Goal: Task Accomplishment & Management: Use online tool/utility

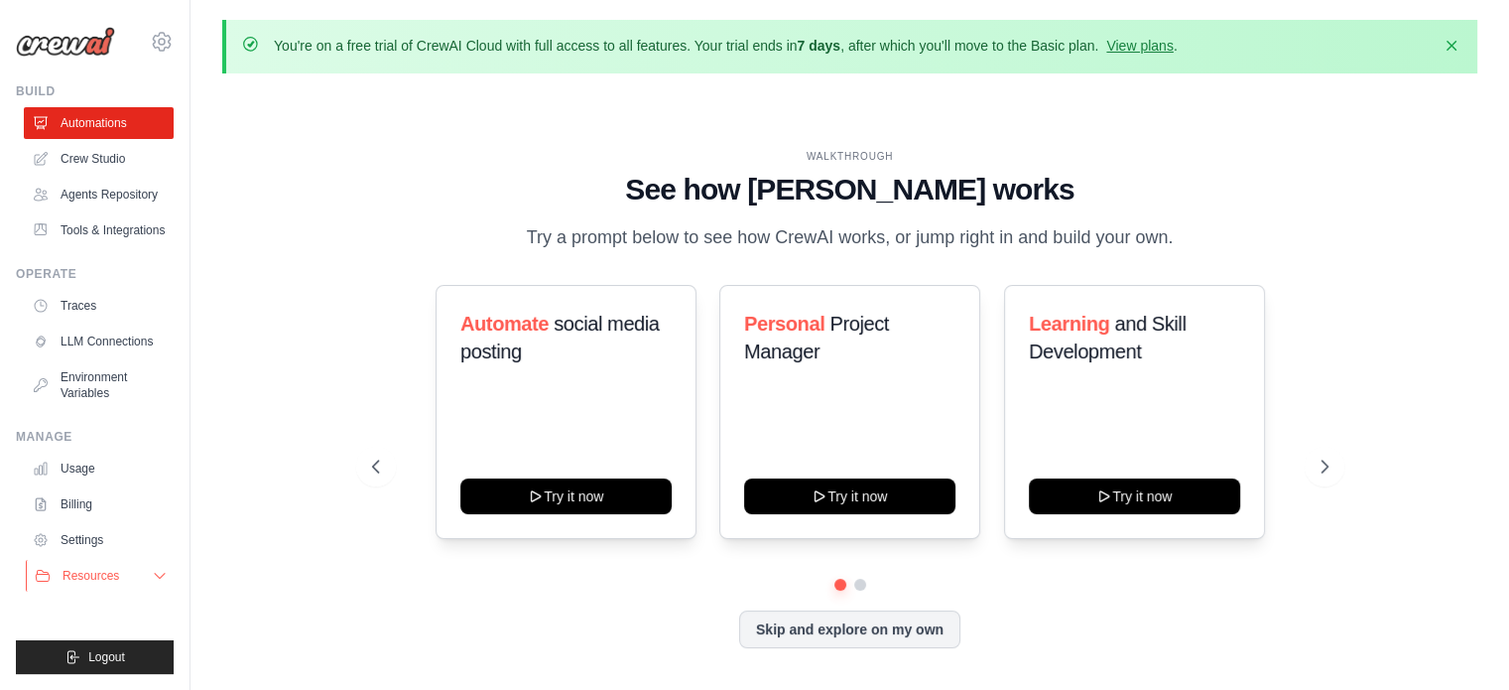
click at [139, 582] on button "Resources" at bounding box center [101, 576] width 150 height 32
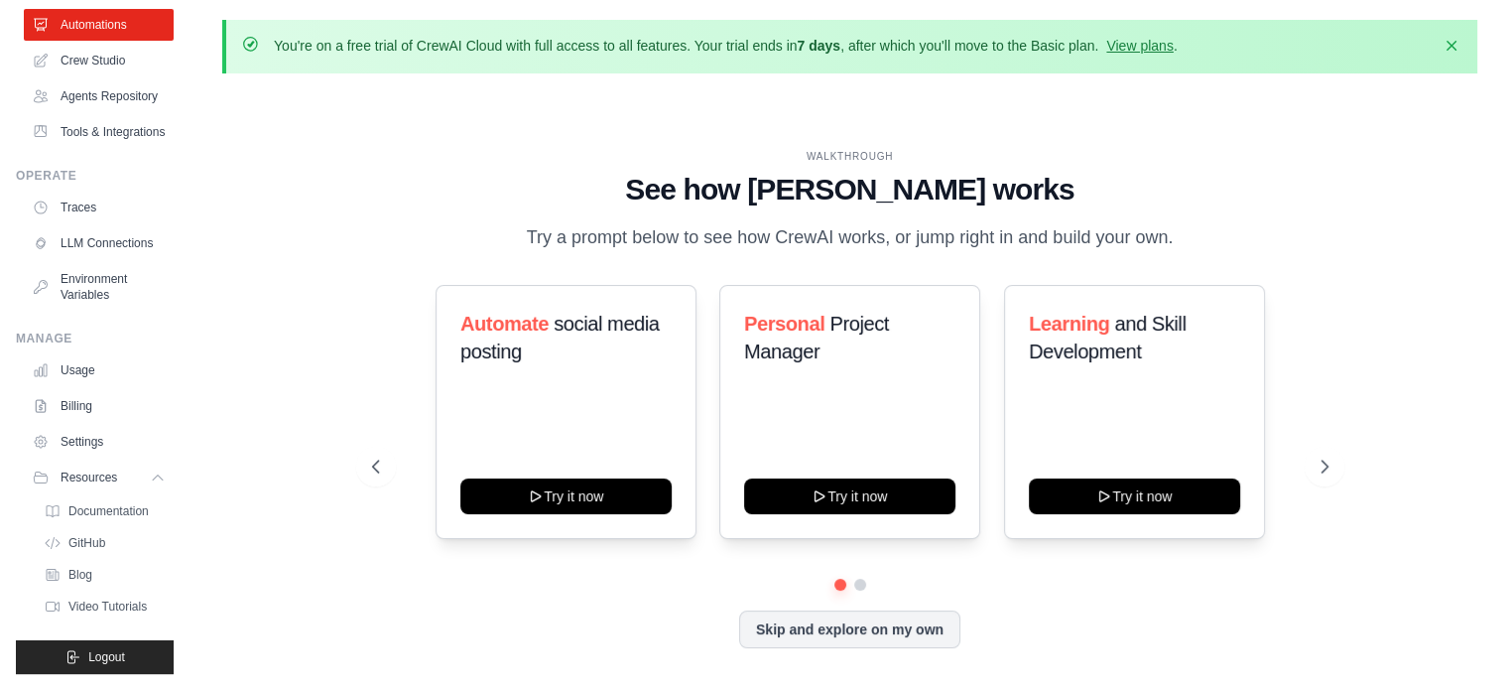
scroll to position [122, 0]
click at [103, 614] on span "Video Tutorials" at bounding box center [109, 606] width 78 height 16
click at [1142, 48] on link "View plans" at bounding box center [1139, 46] width 66 height 16
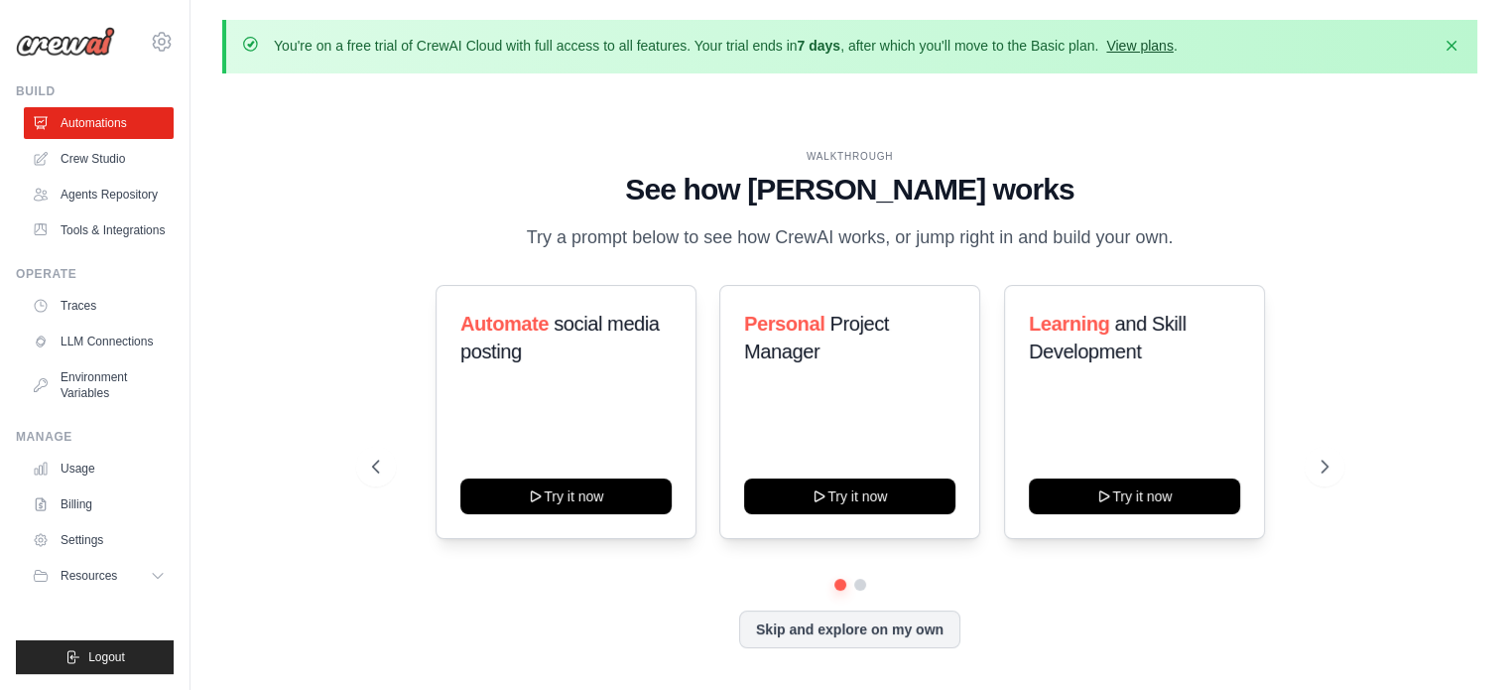
scroll to position [0, 0]
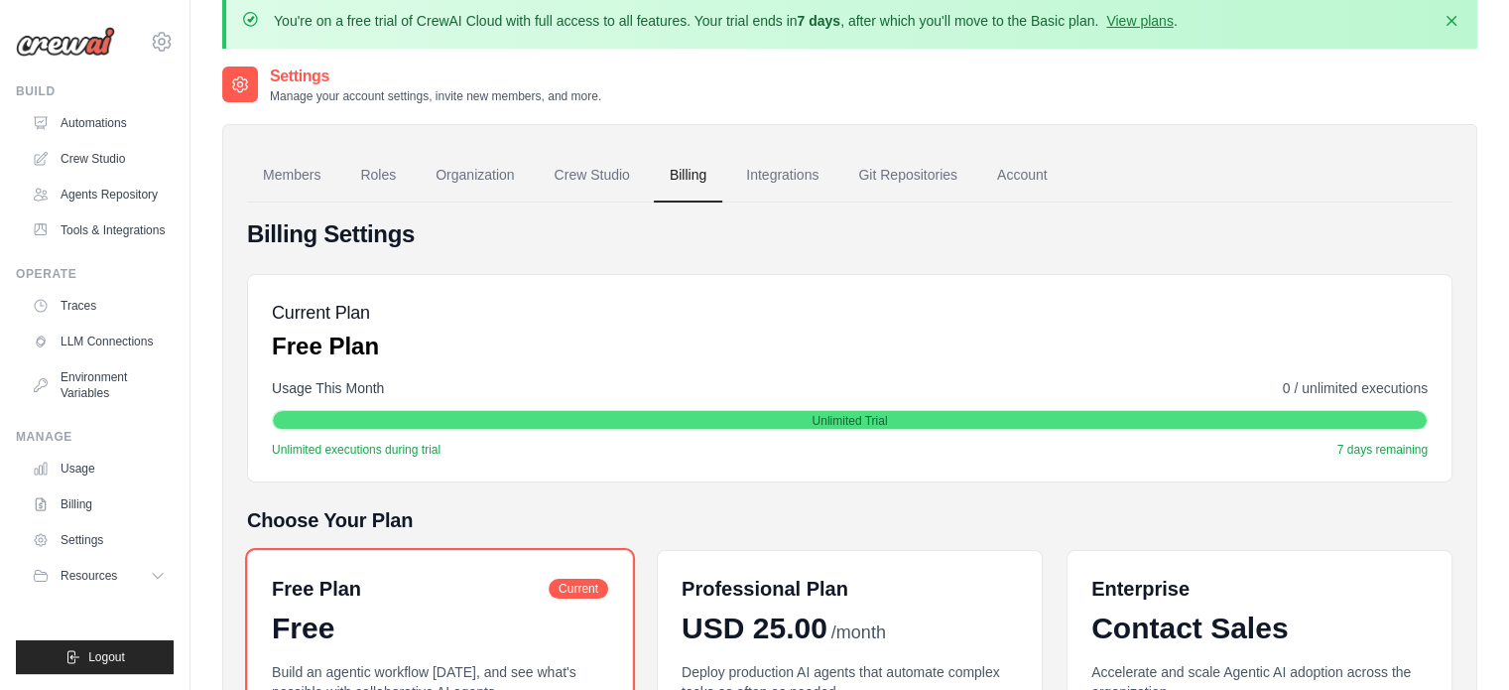
scroll to position [32, 0]
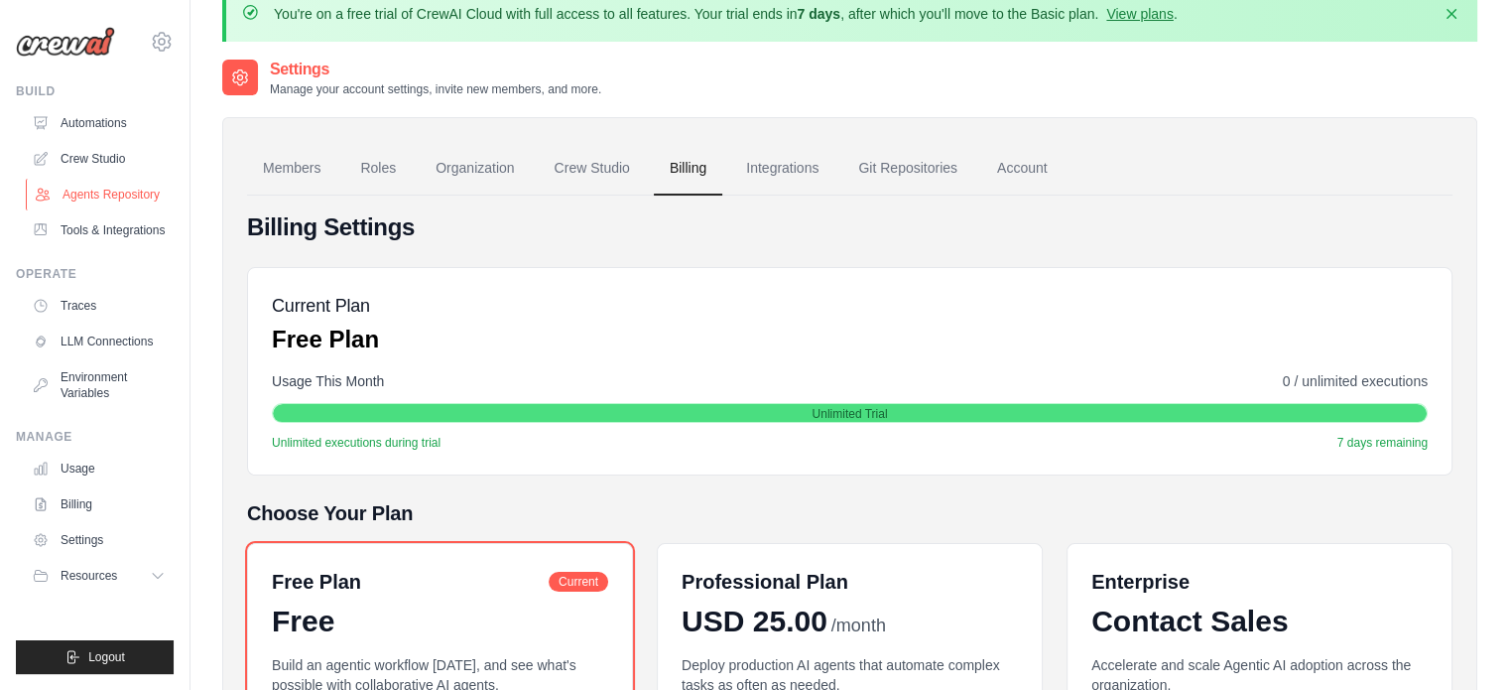
click at [107, 194] on link "Agents Repository" at bounding box center [101, 195] width 150 height 32
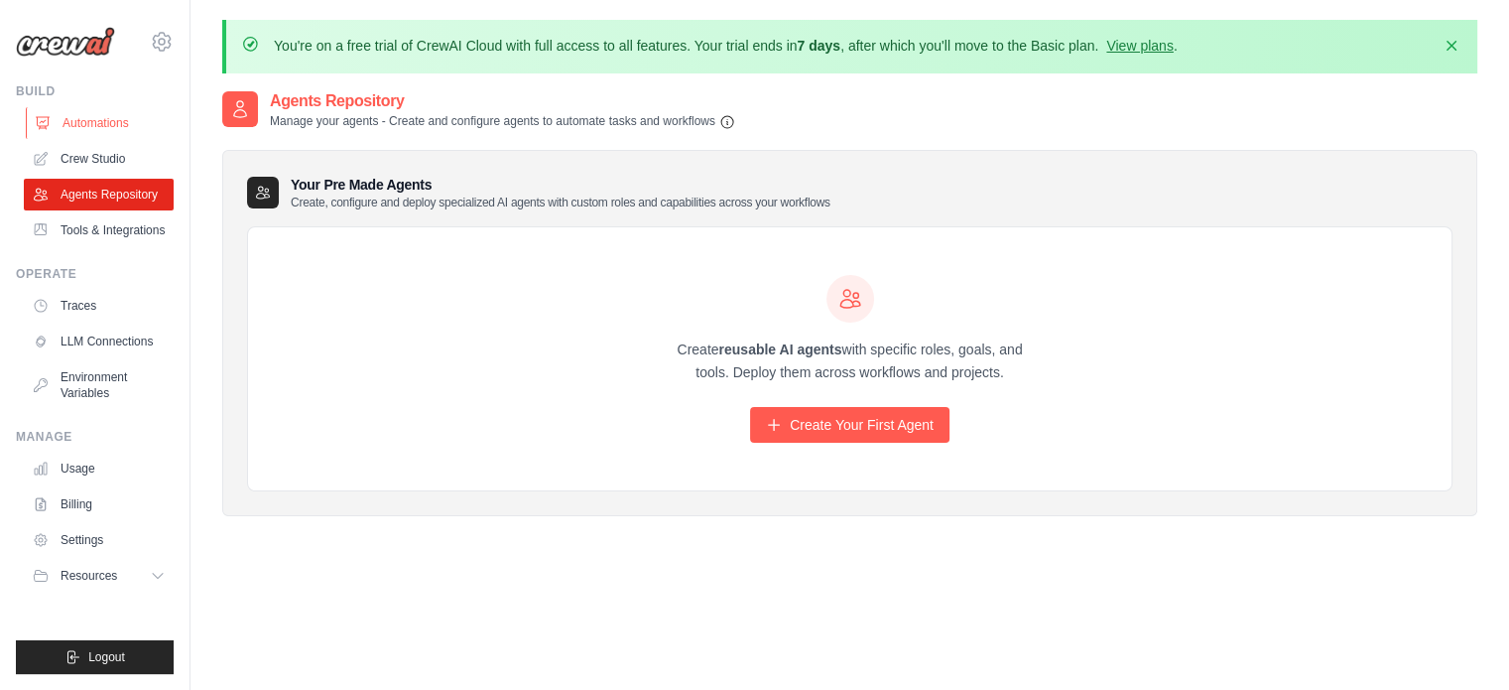
click at [76, 121] on link "Automations" at bounding box center [101, 123] width 150 height 32
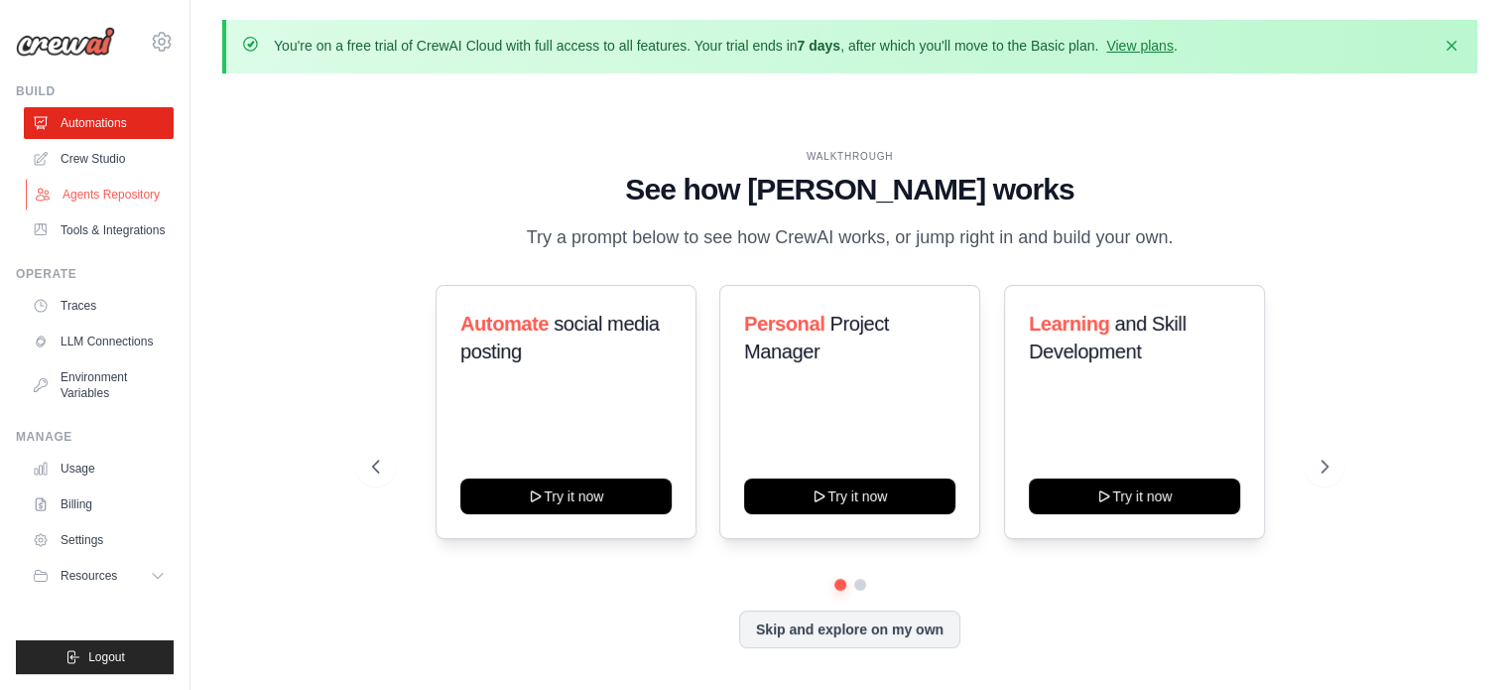
click at [71, 205] on link "Agents Repository" at bounding box center [101, 195] width 150 height 32
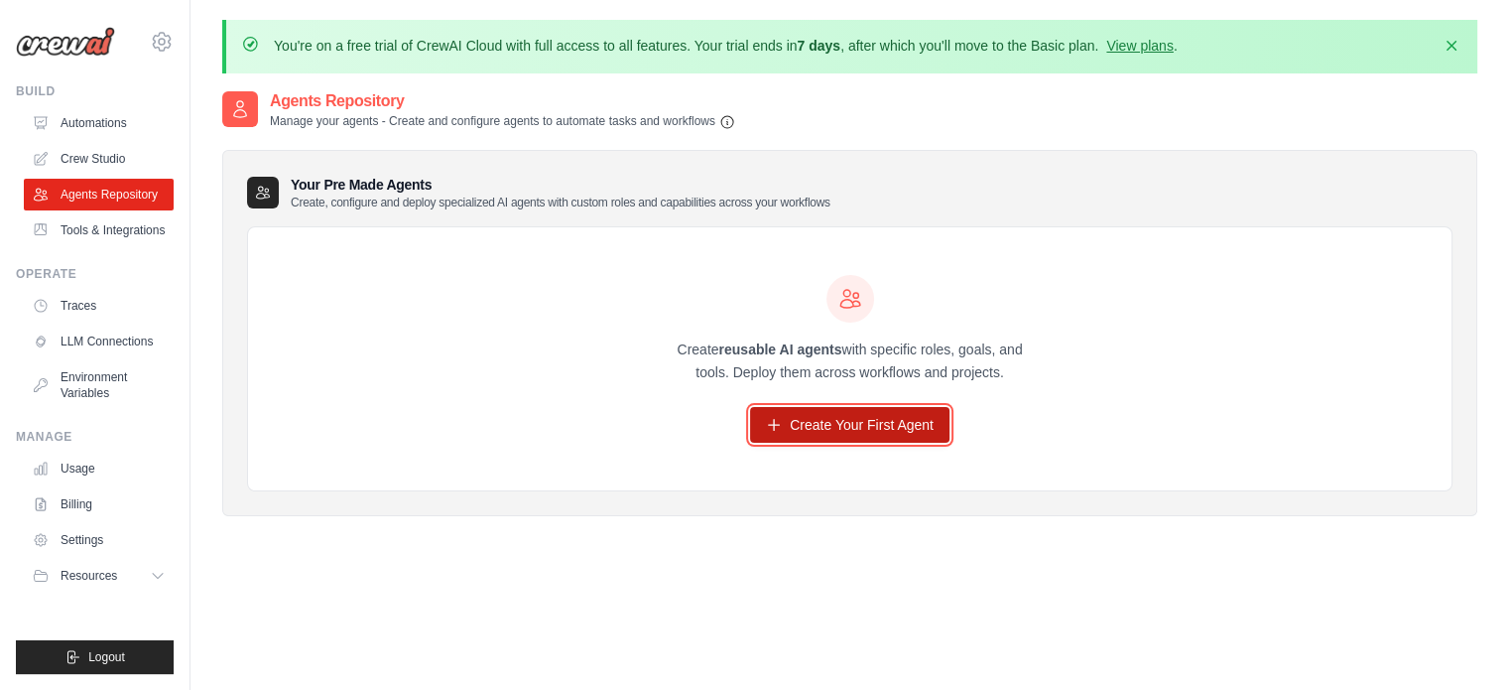
click at [810, 430] on link "Create Your First Agent" at bounding box center [849, 425] width 199 height 36
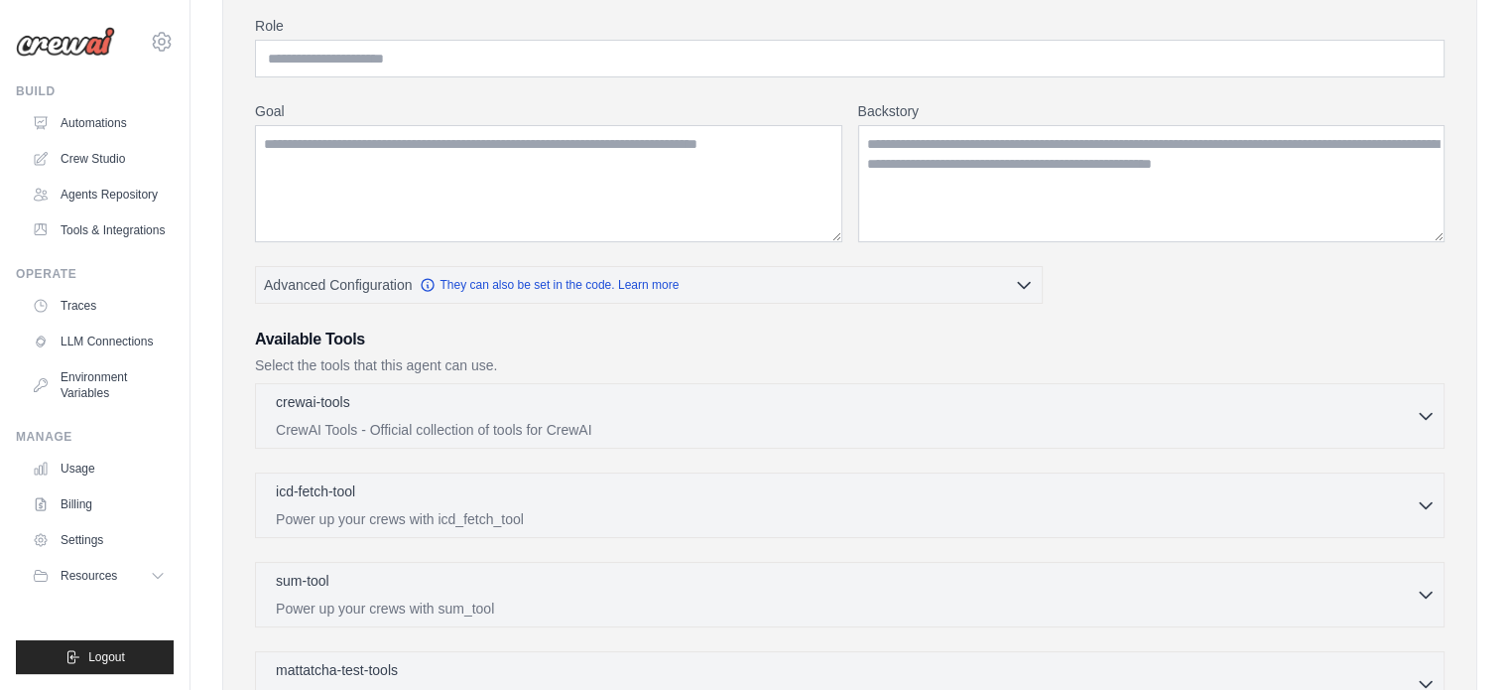
scroll to position [241, 0]
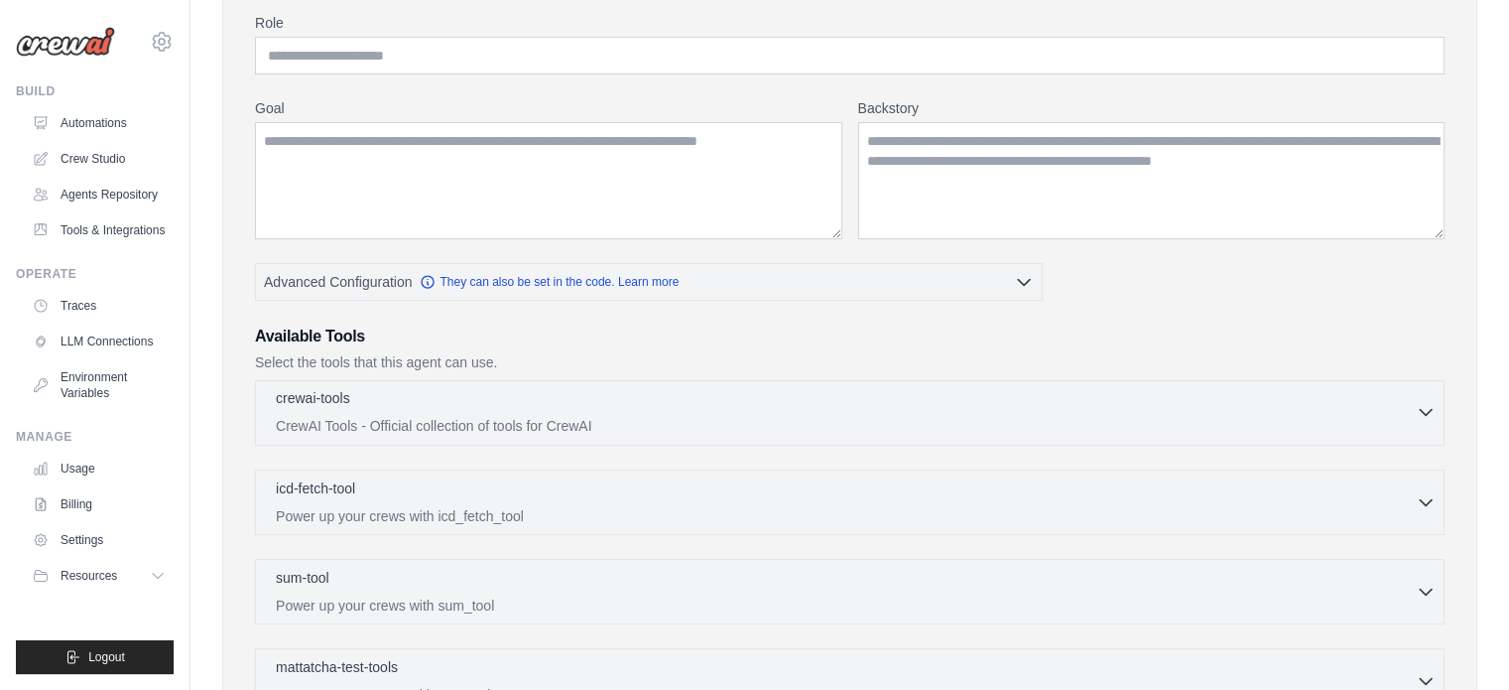
click at [1407, 408] on div "crewai-tools 0 selected" at bounding box center [846, 400] width 1140 height 24
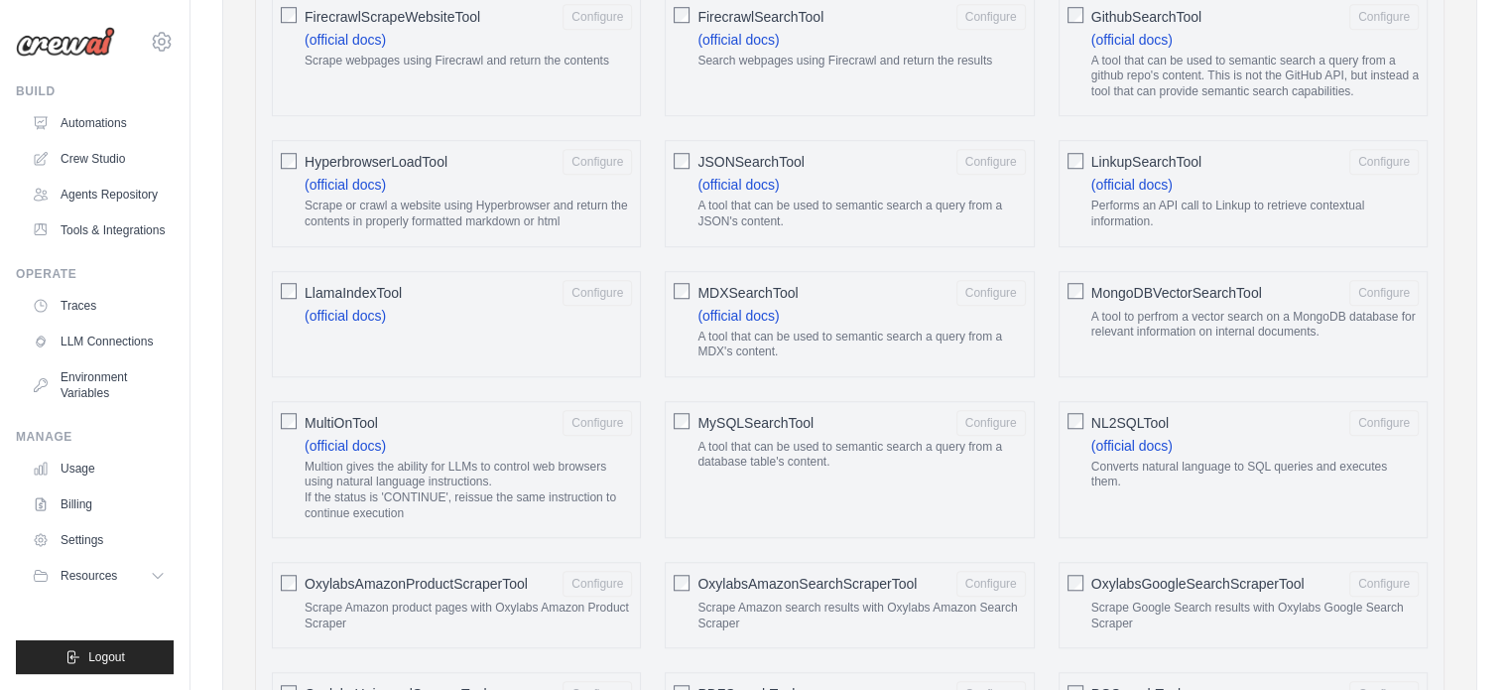
scroll to position [1687, 0]
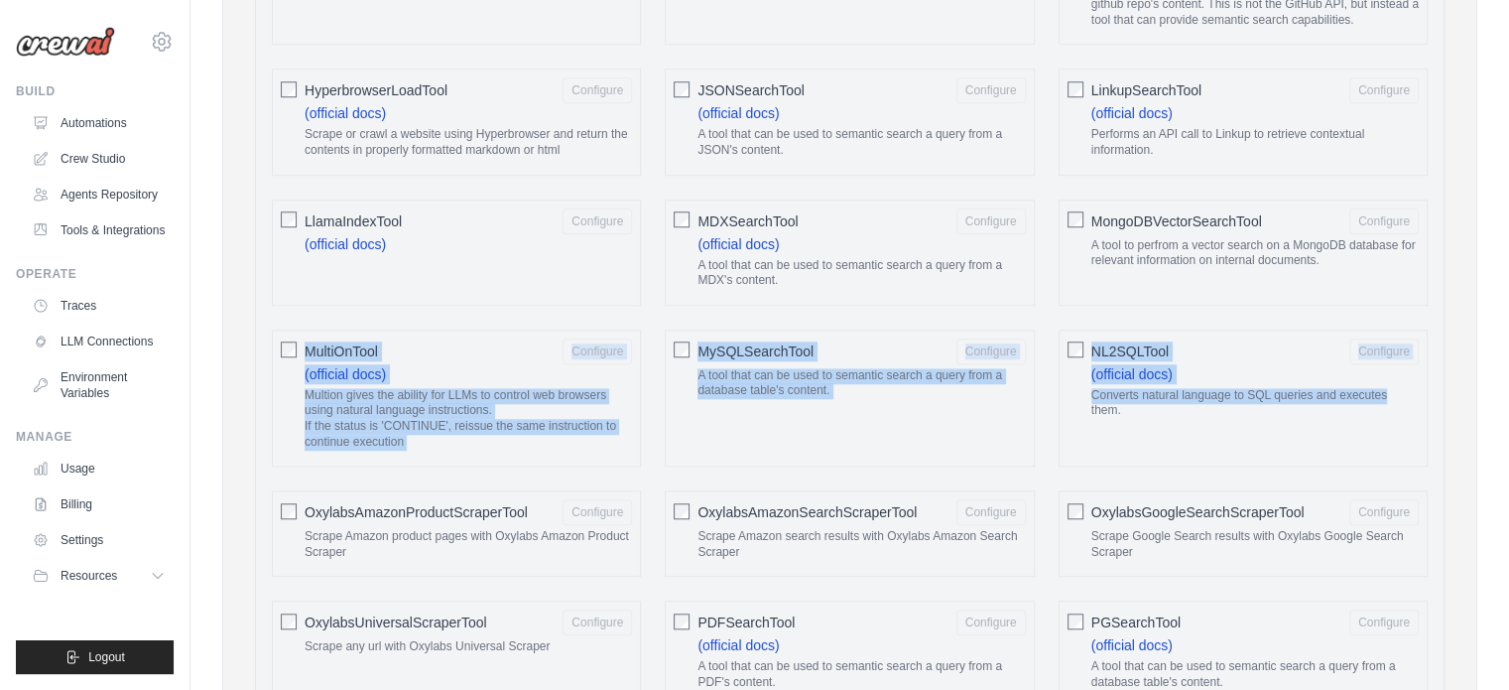
drag, startPoint x: 1496, startPoint y: 282, endPoint x: 1506, endPoint y: 390, distance: 108.6
click at [1506, 390] on div "You're on a free trial of CrewAI Cloud with full access to all features. Your t…" at bounding box center [850, 564] width 1319 height 4462
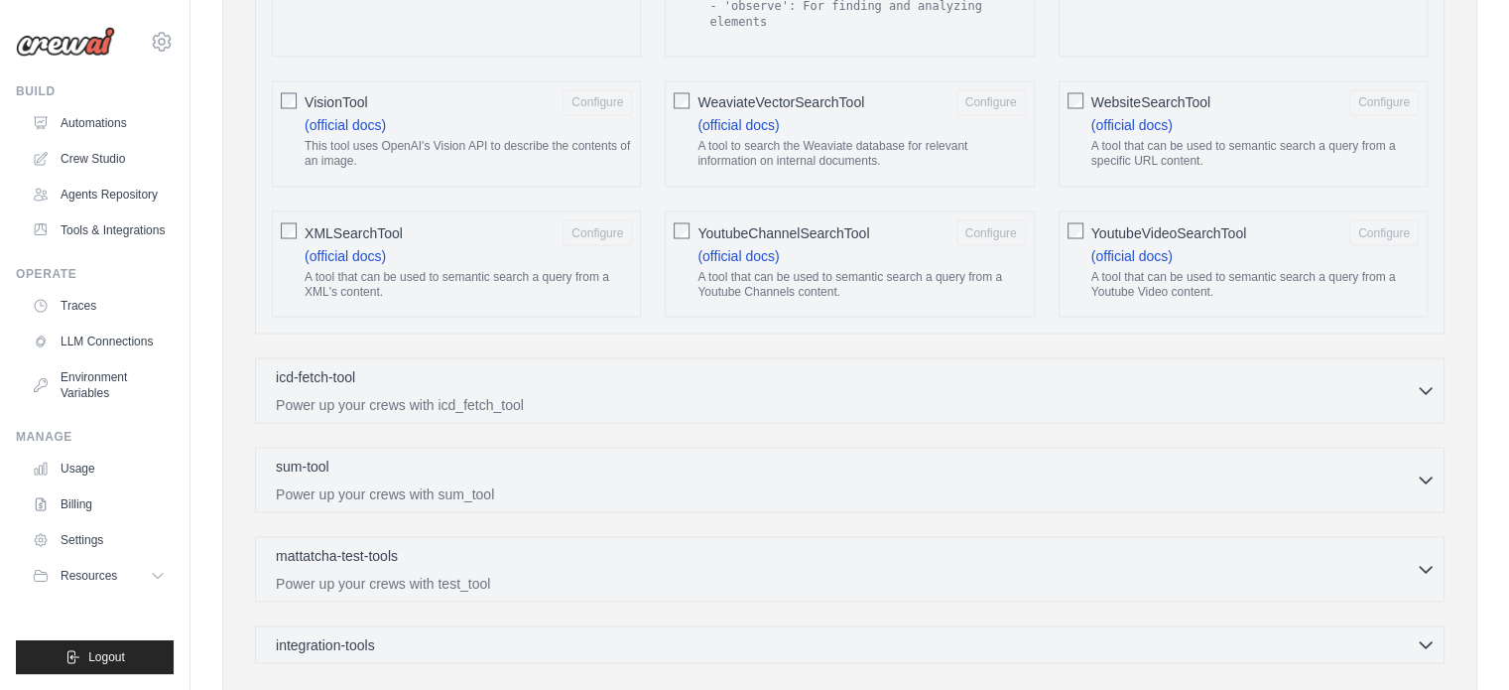
scroll to position [3580, 0]
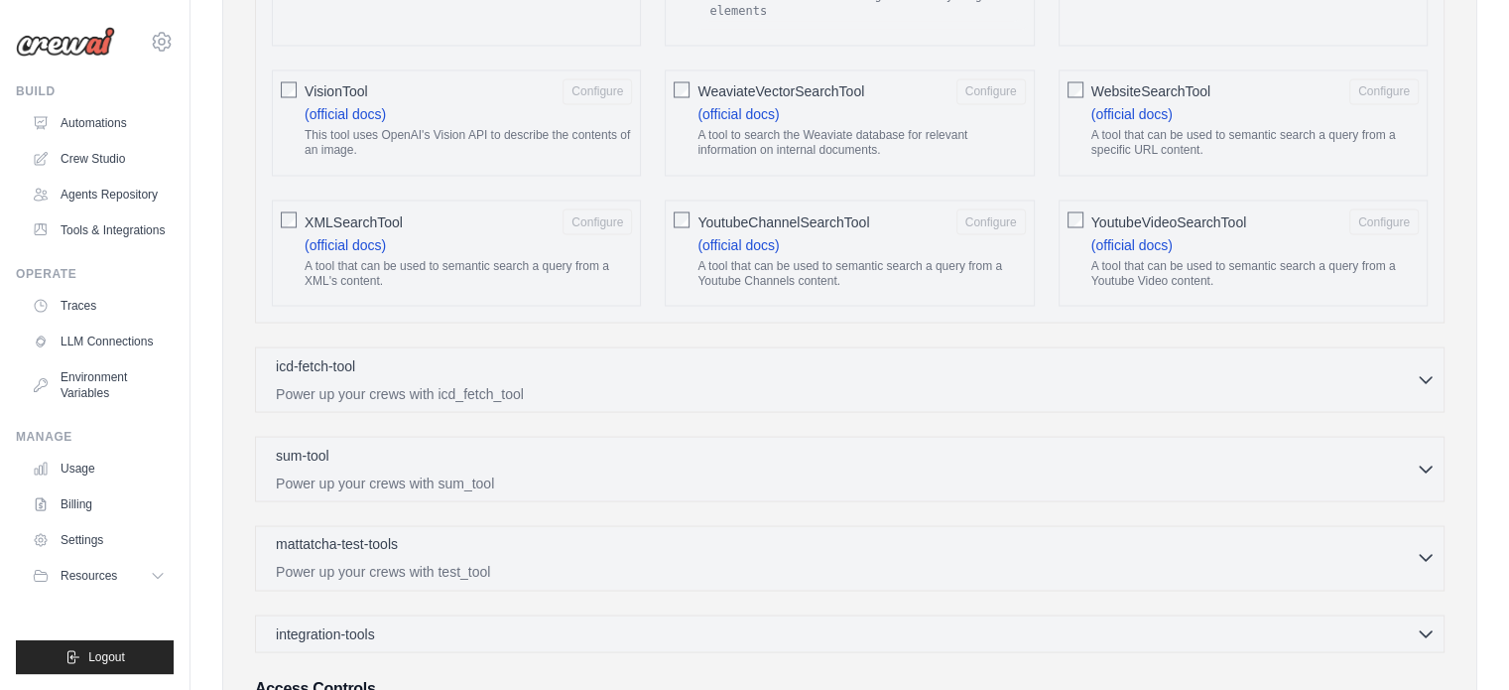
click at [1357, 561] on p "Power up your crews with test_tool" at bounding box center [846, 571] width 1140 height 20
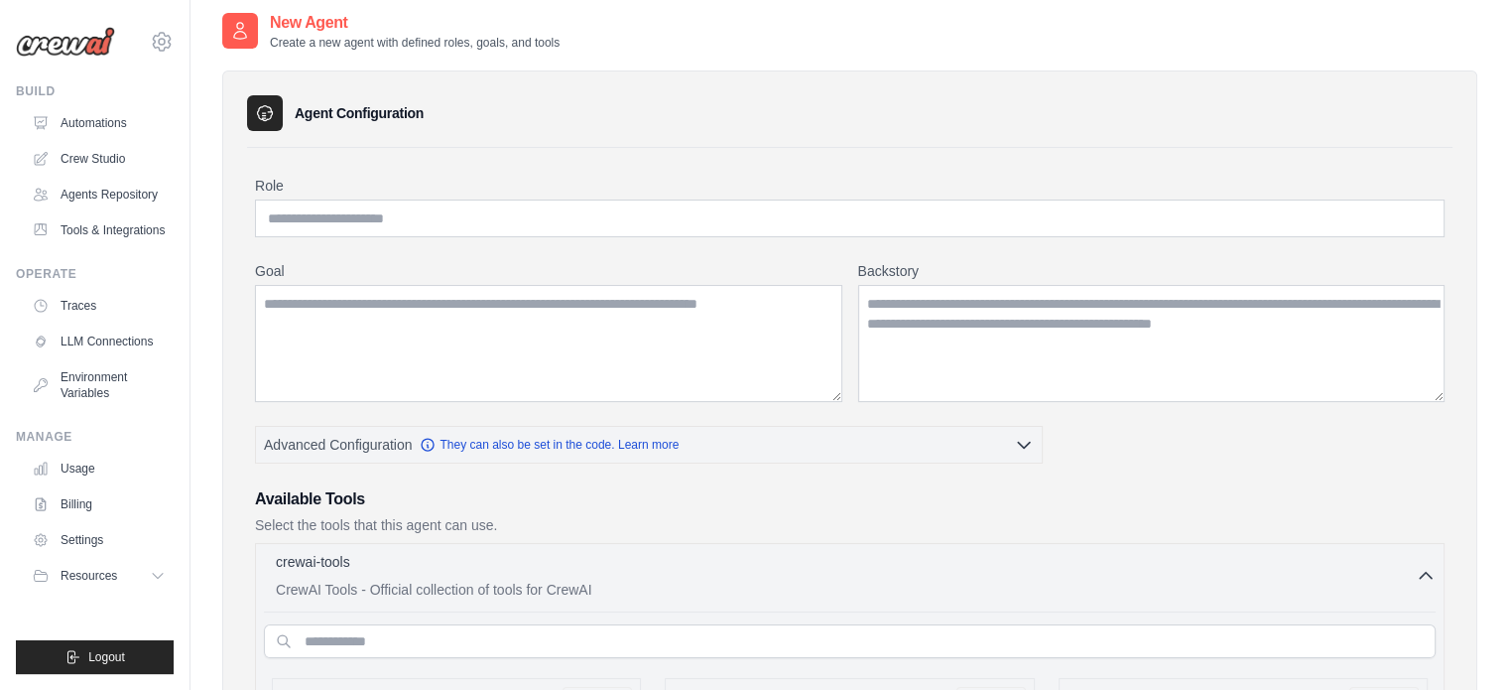
scroll to position [0, 0]
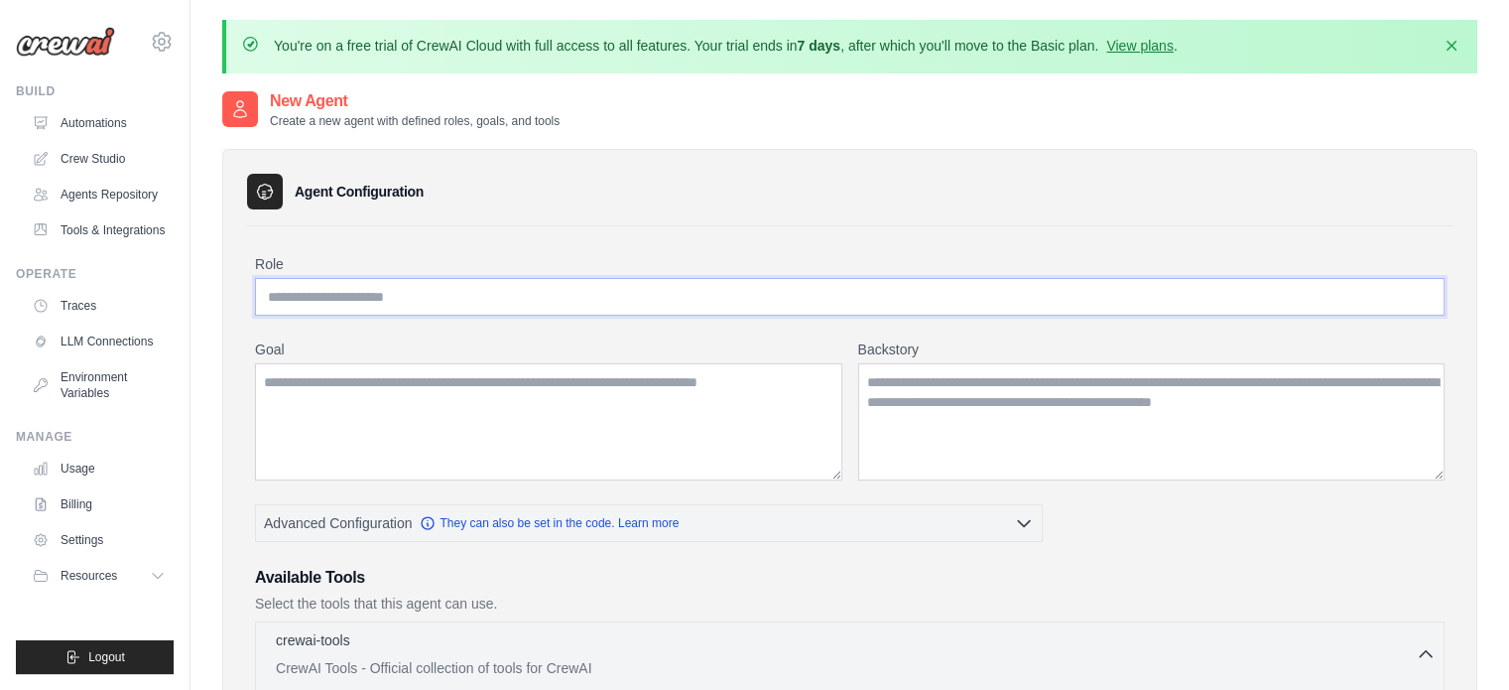
click at [546, 297] on input "Role" at bounding box center [850, 297] width 1190 height 38
click at [536, 390] on textarea "Goal" at bounding box center [548, 421] width 587 height 117
click at [67, 506] on link "Billing" at bounding box center [101, 504] width 150 height 32
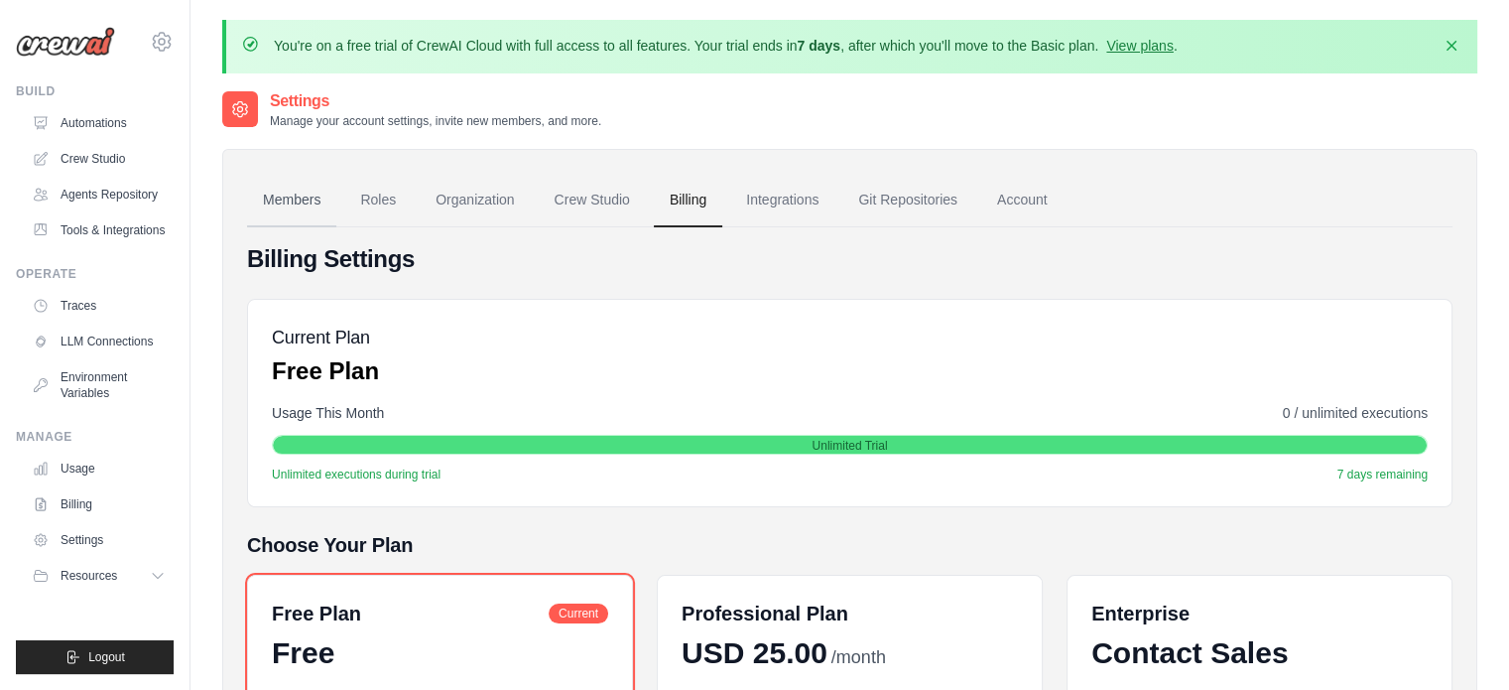
click at [308, 201] on link "Members" at bounding box center [291, 201] width 89 height 54
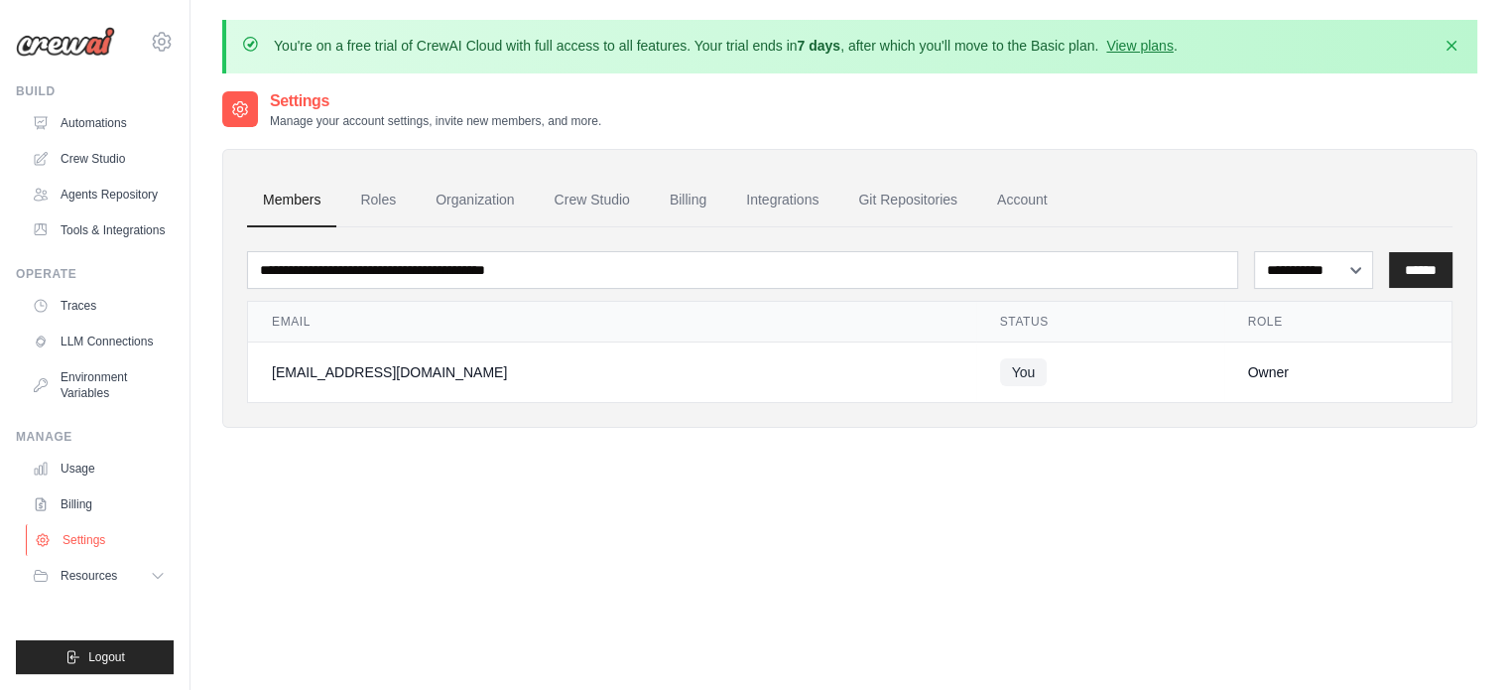
click at [128, 555] on link "Settings" at bounding box center [101, 540] width 150 height 32
drag, startPoint x: 128, startPoint y: 555, endPoint x: 137, endPoint y: 569, distance: 16.5
click at [137, 569] on ul "Usage Billing Settings Resources GitHub" at bounding box center [99, 522] width 150 height 139
click at [137, 569] on button "Resources" at bounding box center [101, 576] width 150 height 32
click at [151, 566] on button "Resources" at bounding box center [101, 576] width 150 height 32
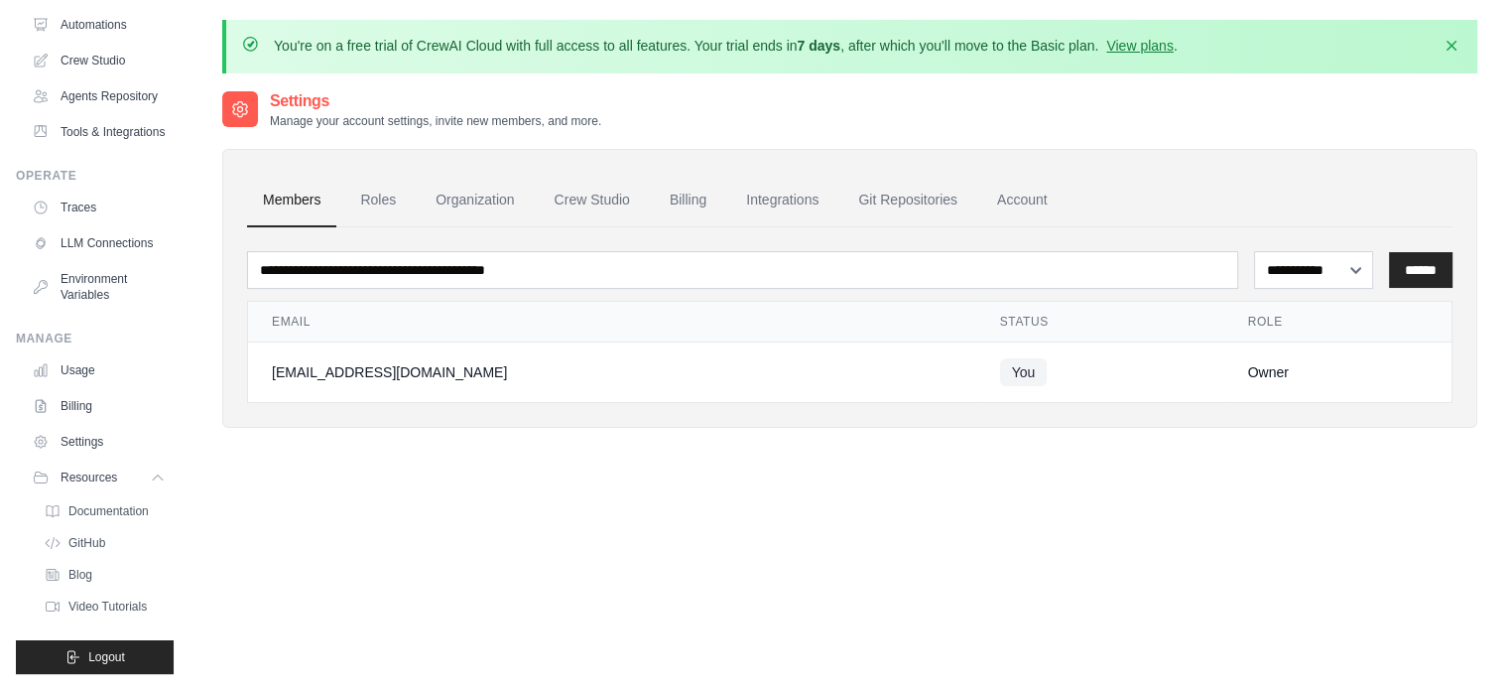
scroll to position [143, 0]
click at [135, 610] on span "Video Tutorials" at bounding box center [109, 606] width 78 height 16
click at [380, 197] on link "Roles" at bounding box center [377, 201] width 67 height 54
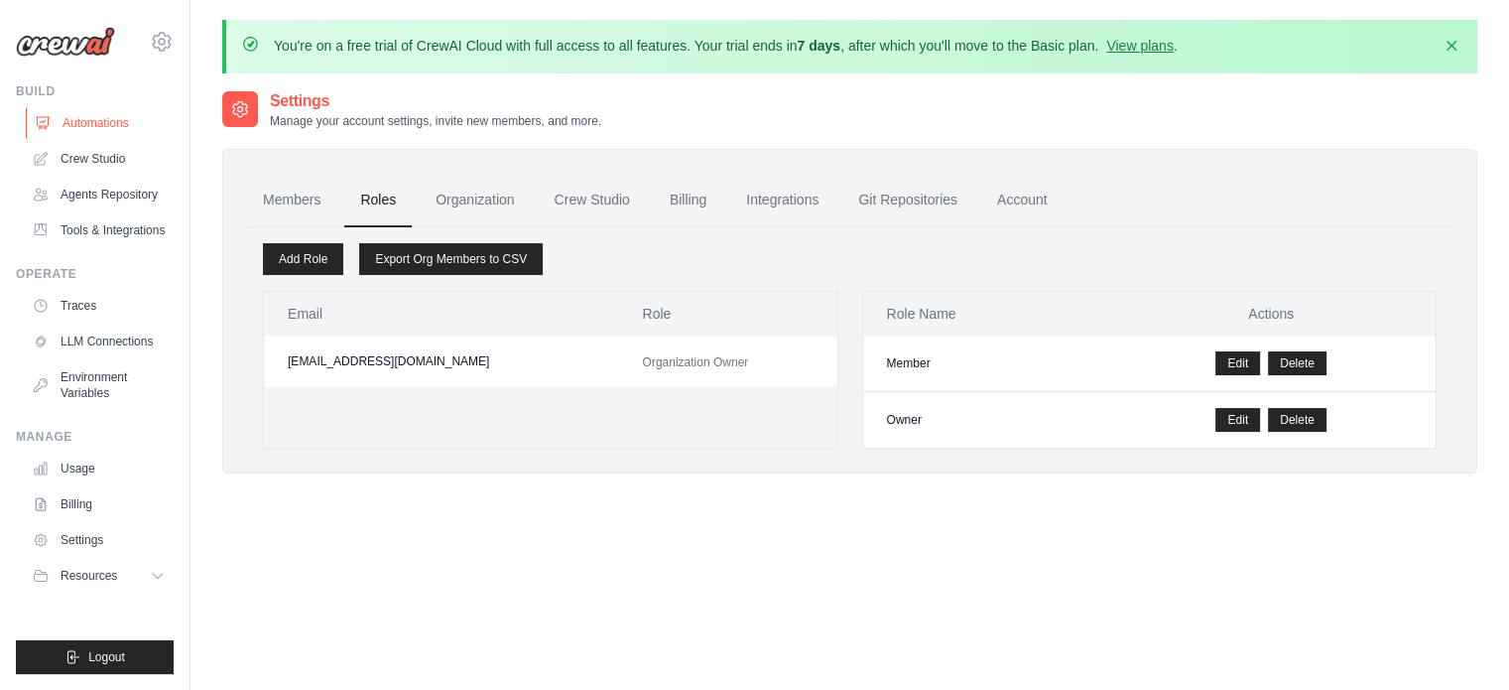
click at [65, 130] on link "Automations" at bounding box center [101, 123] width 150 height 32
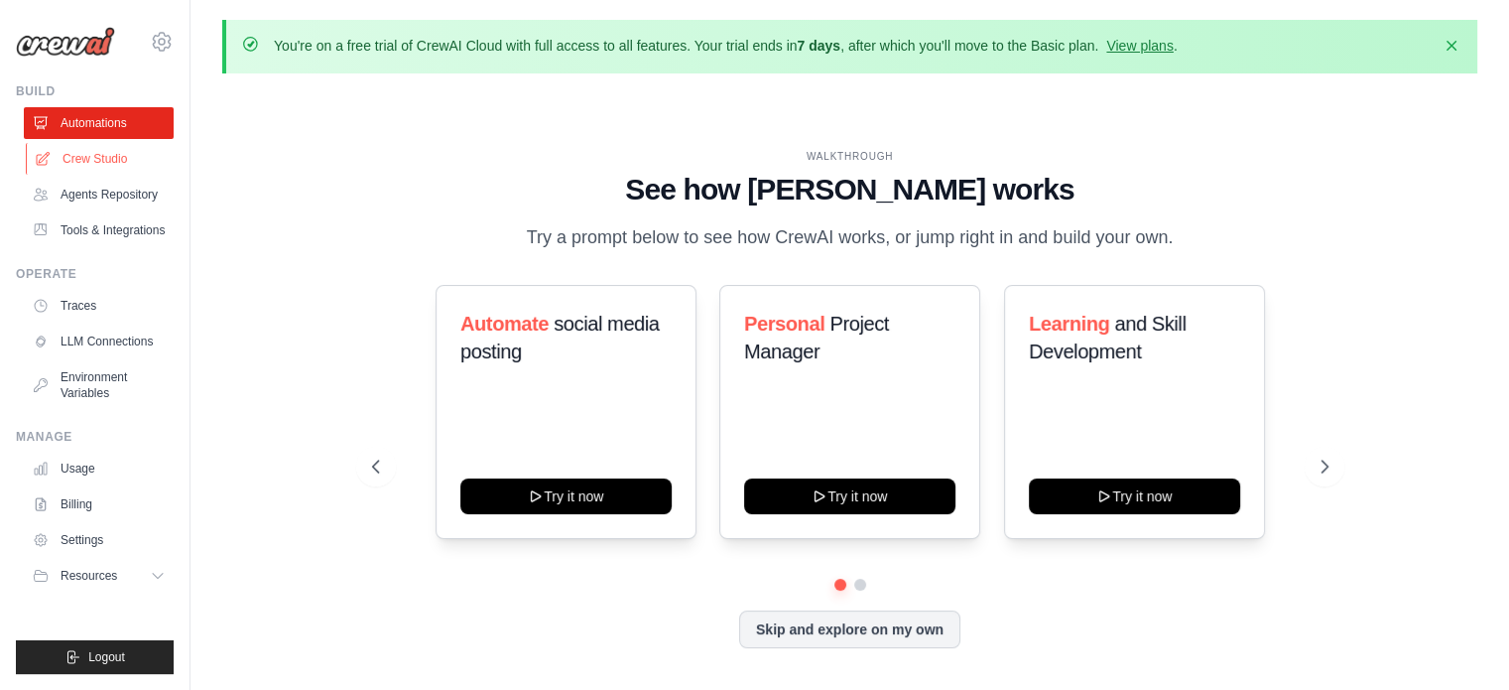
click at [86, 153] on link "Crew Studio" at bounding box center [101, 159] width 150 height 32
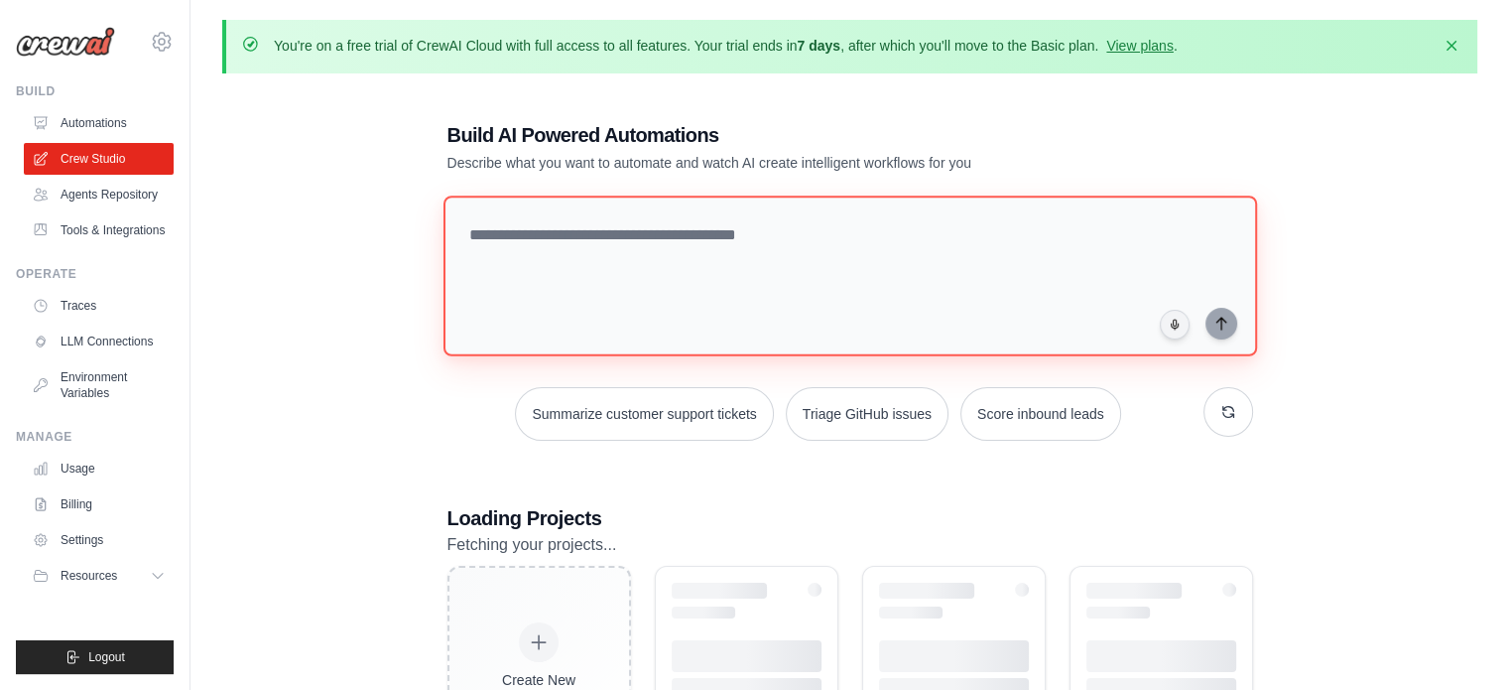
click at [574, 231] on textarea at bounding box center [850, 275] width 814 height 161
